Goal: Find specific page/section

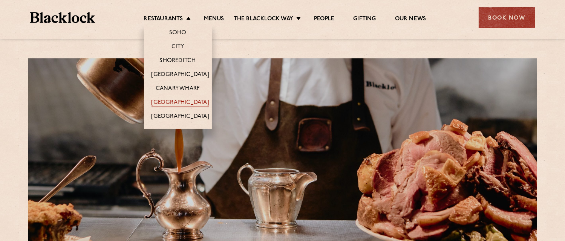
click at [178, 102] on link "[GEOGRAPHIC_DATA]" at bounding box center [181, 103] width 58 height 8
